Goal: Information Seeking & Learning: Learn about a topic

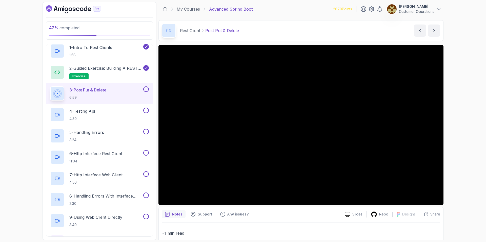
scroll to position [85, 0]
click at [453, 137] on div "47 % completed 1 - Intro 2 - Java Bean Validation 3 - Exception Handling 4 - Sp…" at bounding box center [243, 121] width 486 height 242
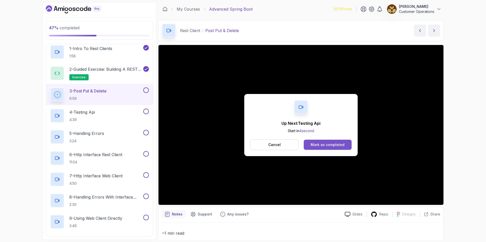
click at [331, 147] on button "Mark as completed" at bounding box center [328, 145] width 48 height 10
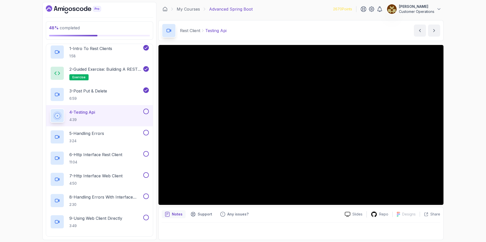
click at [472, 139] on div "48 % completed 1 - Intro 2 - Java Bean Validation 3 - Exception Handling 4 - Sp…" at bounding box center [243, 121] width 486 height 242
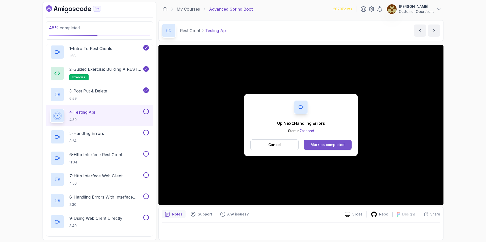
click at [330, 146] on div "Mark as completed" at bounding box center [327, 144] width 34 height 5
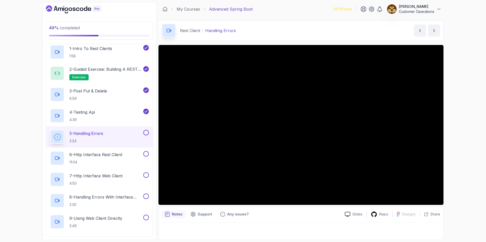
click at [304, 29] on div "Rest Client Handling Errors Handling Errors by [PERSON_NAME]" at bounding box center [300, 30] width 285 height 21
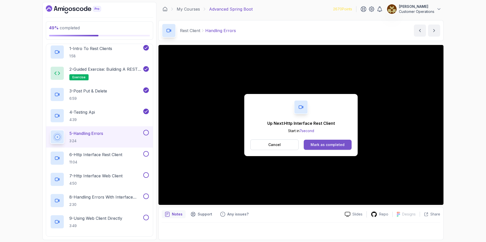
click at [343, 145] on div "Mark as completed" at bounding box center [327, 144] width 34 height 5
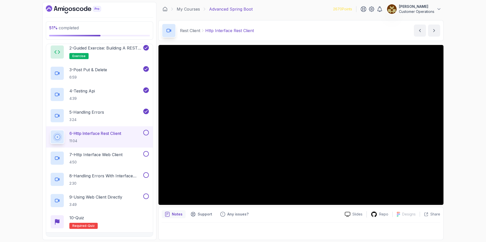
scroll to position [117, 0]
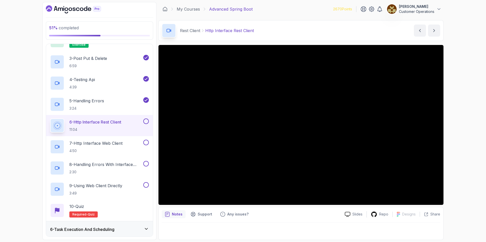
click at [453, 146] on div "51 % completed 1 - Intro 2 - Java Bean Validation 3 - Exception Handling 4 - Sp…" at bounding box center [243, 121] width 486 height 242
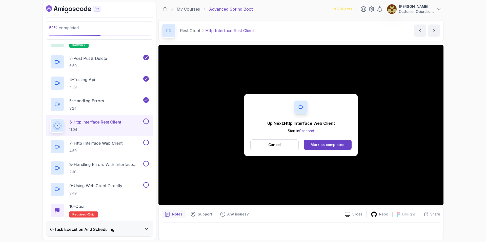
click at [146, 121] on button at bounding box center [146, 122] width 6 height 6
click at [289, 146] on button "Cancel" at bounding box center [274, 145] width 48 height 11
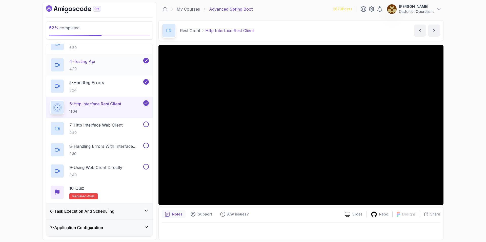
scroll to position [136, 0]
